Goal: Task Accomplishment & Management: Manage account settings

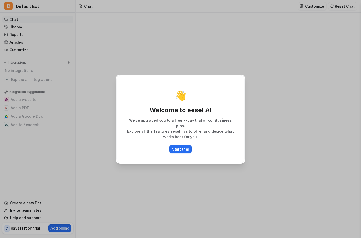
type textarea "**********"
click at [263, 171] on div "👋 Welcome to eesel AI We’ve upgraded you to a free 7-day trial of our Business …" at bounding box center [180, 119] width 361 height 238
click at [184, 148] on p "Start trial" at bounding box center [180, 149] width 17 height 6
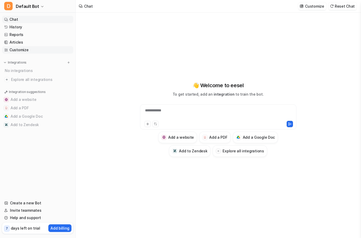
click at [21, 51] on link "Customize" at bounding box center [37, 49] width 71 height 7
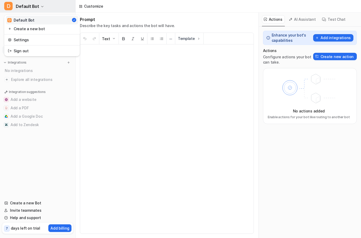
click at [28, 5] on span "Default Bot" at bounding box center [27, 6] width 23 height 7
click at [33, 42] on link "Settings" at bounding box center [42, 40] width 73 height 9
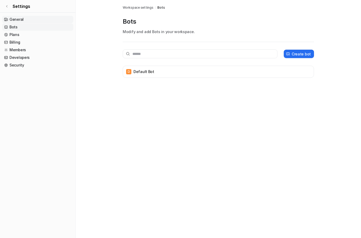
click at [29, 20] on link "General" at bounding box center [37, 19] width 71 height 7
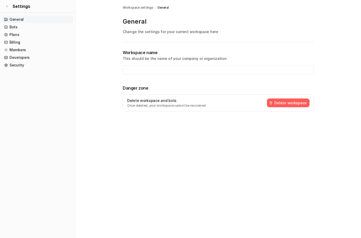
type input "**********"
click at [278, 105] on button "Delete workspace" at bounding box center [288, 103] width 43 height 9
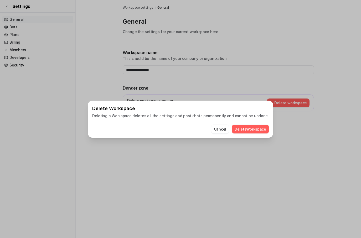
click at [244, 131] on button "Delete Workspace" at bounding box center [250, 129] width 37 height 9
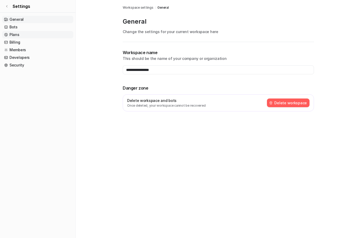
click at [42, 34] on link "Plans" at bounding box center [37, 34] width 71 height 7
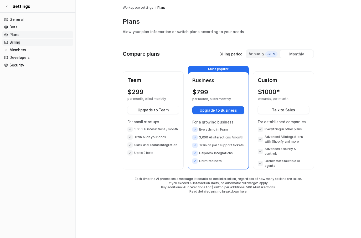
click at [41, 42] on link "Billing" at bounding box center [37, 42] width 71 height 7
